Goal: Transaction & Acquisition: Purchase product/service

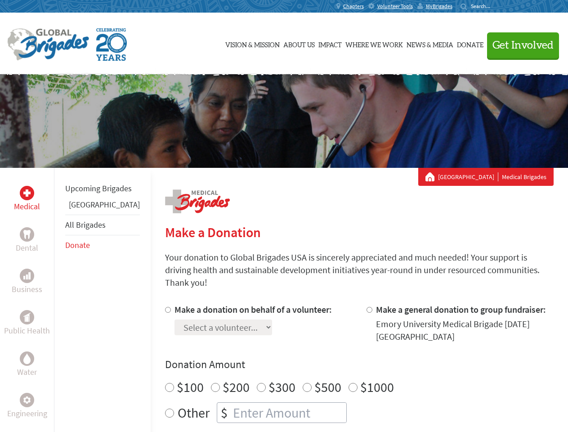
click at [496, 6] on div "Search for:" at bounding box center [478, 6] width 36 height 7
click at [519, 45] on span "Get Involved" at bounding box center [522, 45] width 61 height 11
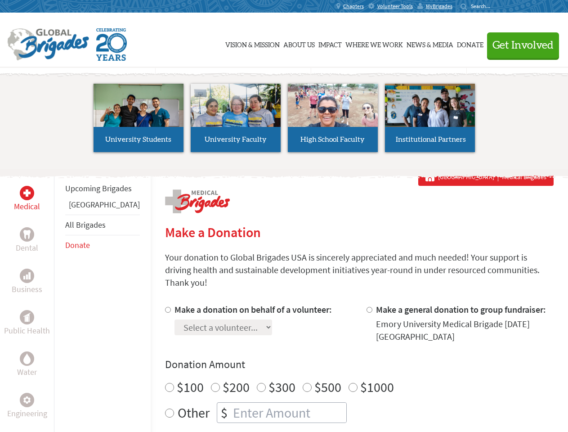
click at [284, 121] on li "High School Faculty" at bounding box center [332, 117] width 97 height 83
click at [59, 299] on div "Upcoming Brigades Belize All Brigades Donate" at bounding box center [102, 384] width 97 height 432
click at [360, 378] on label "$1000" at bounding box center [377, 386] width 34 height 17
click at [348, 383] on input "$1000" at bounding box center [352, 387] width 9 height 9
radio input "true"
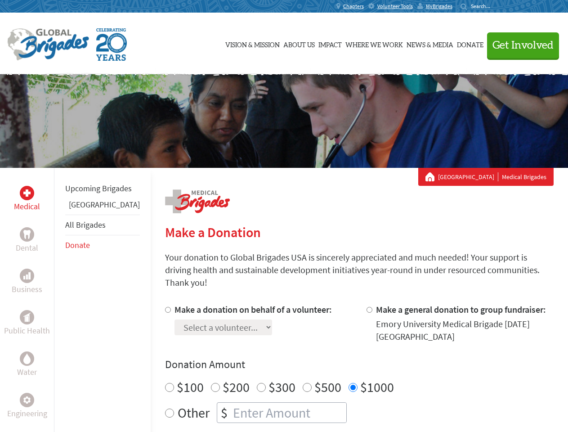
click at [165, 307] on input "Make a donation on behalf of a volunteer:" at bounding box center [168, 310] width 6 height 6
radio input "true"
click at [366, 307] on input "Make a general donation to group fundraiser:" at bounding box center [369, 310] width 6 height 6
radio input "true"
